Goal: Complete application form

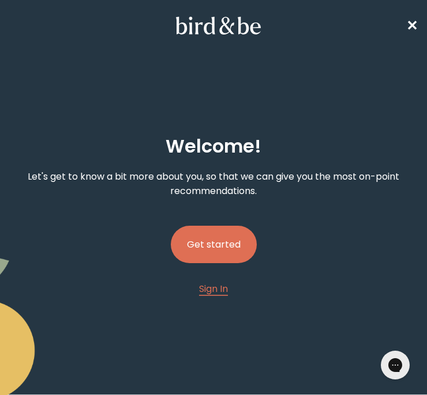
click at [224, 237] on button "Get started" at bounding box center [214, 244] width 86 height 37
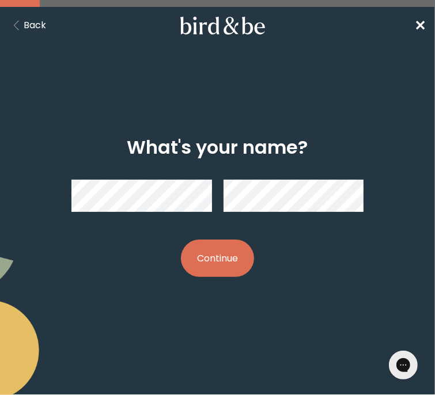
click at [223, 253] on button "Continue" at bounding box center [217, 258] width 73 height 37
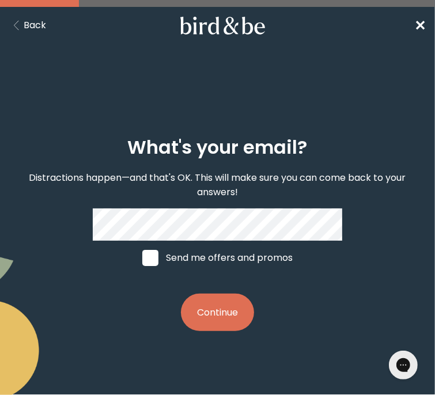
click at [232, 312] on button "Continue" at bounding box center [217, 312] width 73 height 37
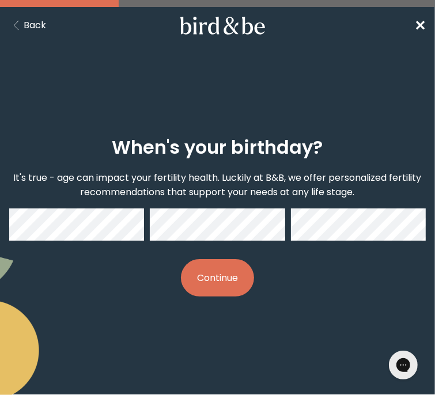
click at [220, 271] on button "Continue" at bounding box center [217, 277] width 73 height 37
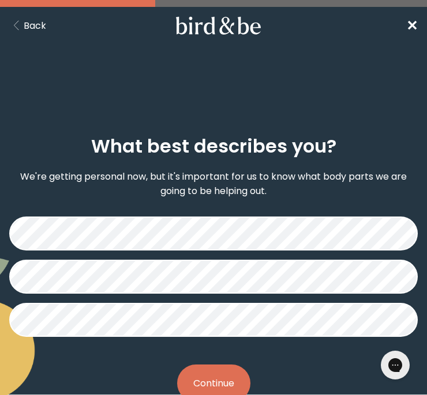
click at [224, 381] on button "Continue" at bounding box center [213, 383] width 73 height 37
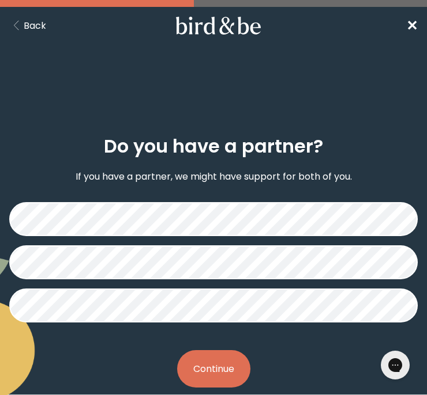
click at [221, 370] on button "Continue" at bounding box center [213, 369] width 73 height 37
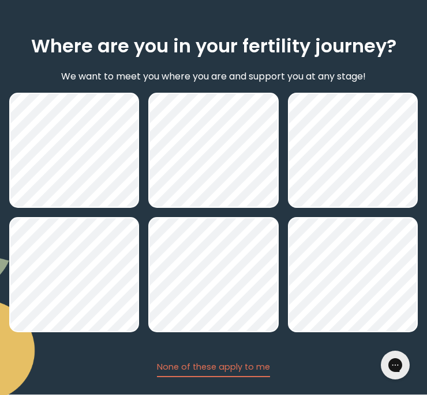
scroll to position [106, 0]
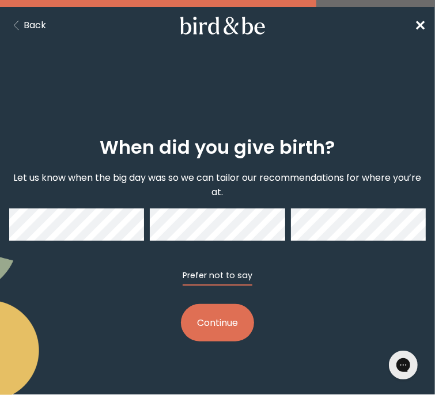
click at [229, 281] on button "Prefer not to say" at bounding box center [218, 278] width 70 height 16
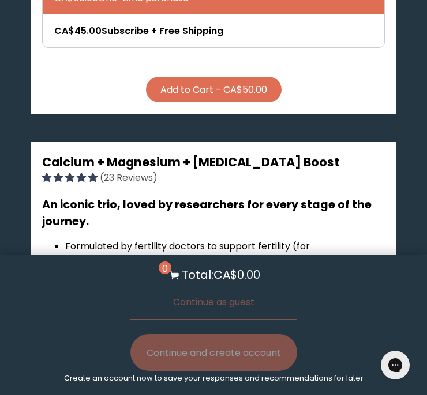
scroll to position [1036, 0]
